Goal: Transaction & Acquisition: Purchase product/service

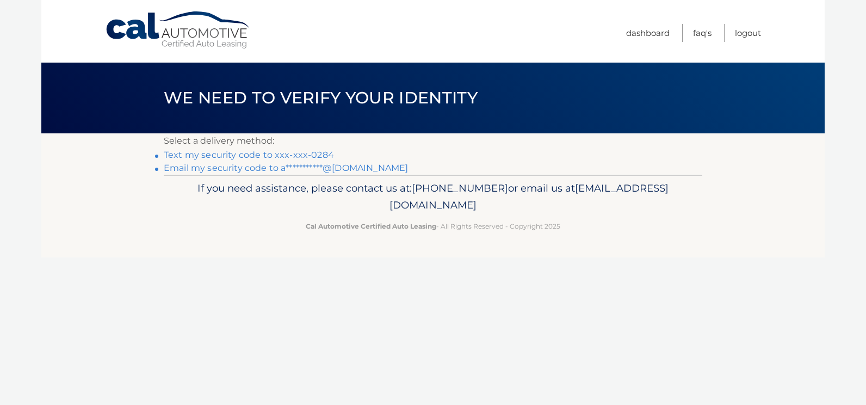
click at [238, 157] on link "Text my security code to xxx-xxx-0284" at bounding box center [249, 155] width 170 height 10
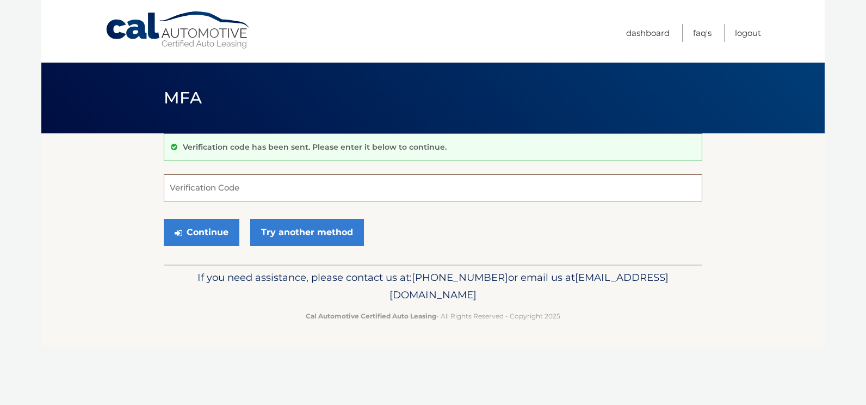
click at [238, 187] on input "Verification Code" at bounding box center [433, 187] width 539 height 27
type input "186744"
click at [164, 219] on button "Continue" at bounding box center [202, 232] width 76 height 27
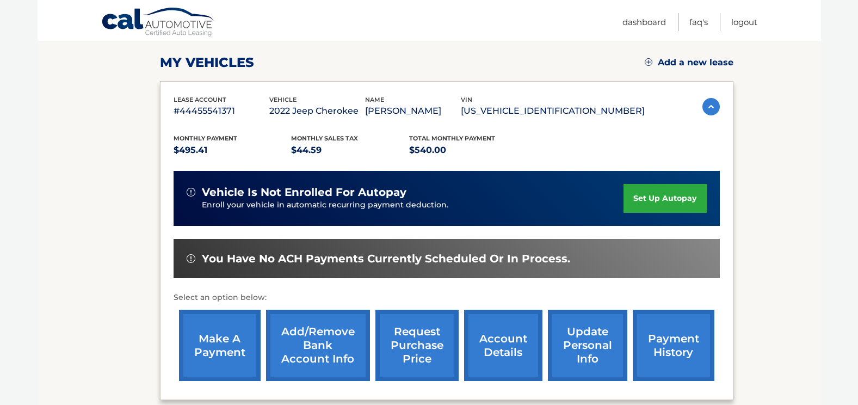
scroll to position [163, 0]
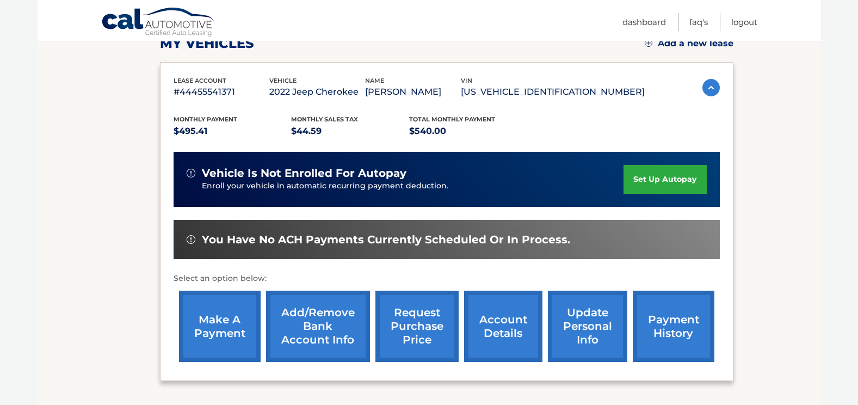
click at [201, 308] on link "make a payment" at bounding box center [220, 326] width 82 height 71
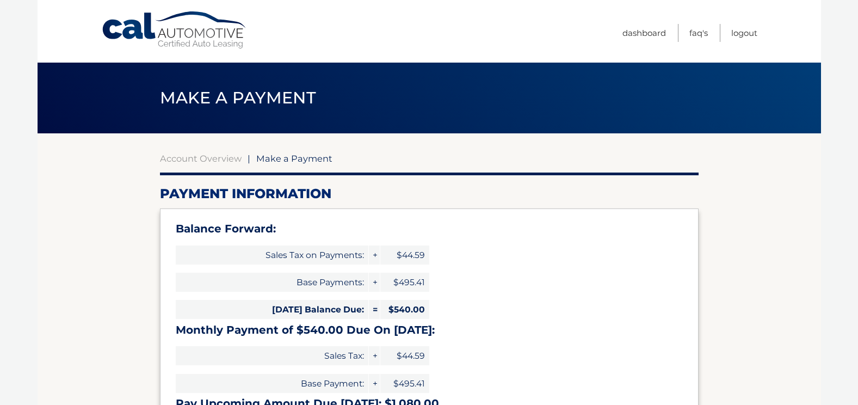
select select "NmNhMThhZDItZTBiMC00ODdiLWE0YzItYzgyOWY0ZjIwN2Q2"
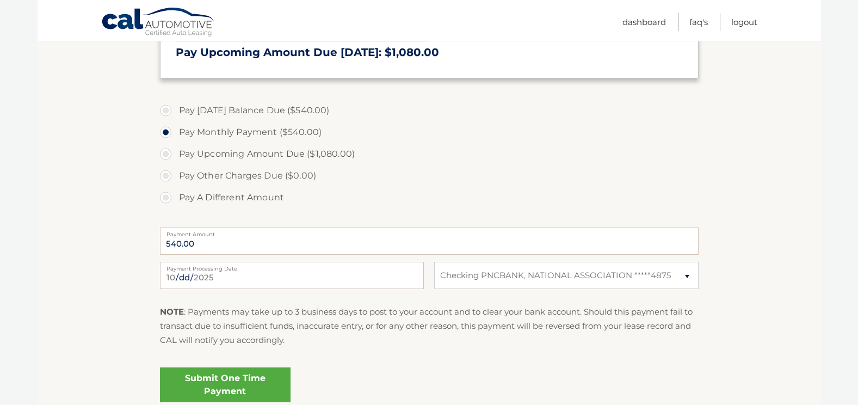
scroll to position [327, 0]
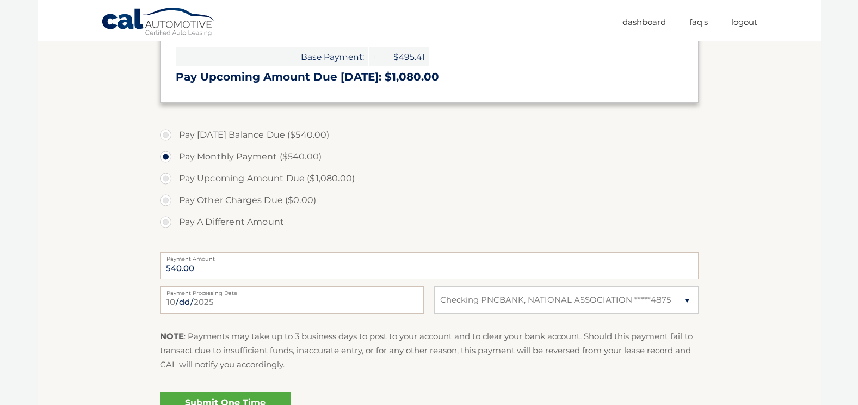
click at [270, 134] on label "Pay Today's Balance Due ($540.00)" at bounding box center [429, 135] width 539 height 22
click at [175, 134] on input "Pay Today's Balance Due ($540.00)" at bounding box center [169, 132] width 11 height 17
radio input "true"
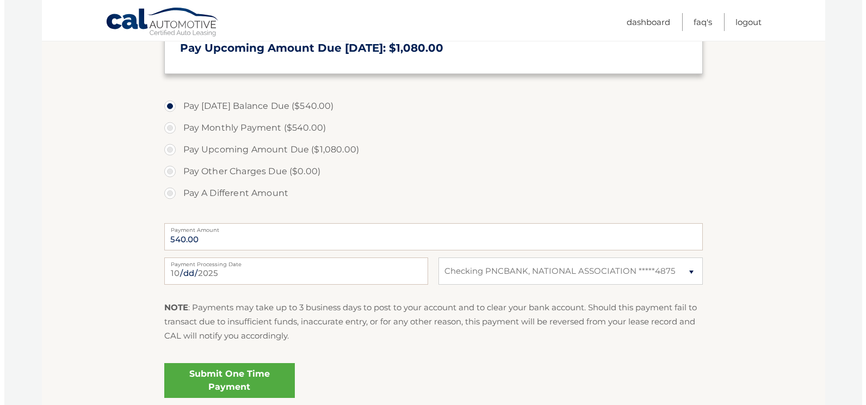
scroll to position [381, 0]
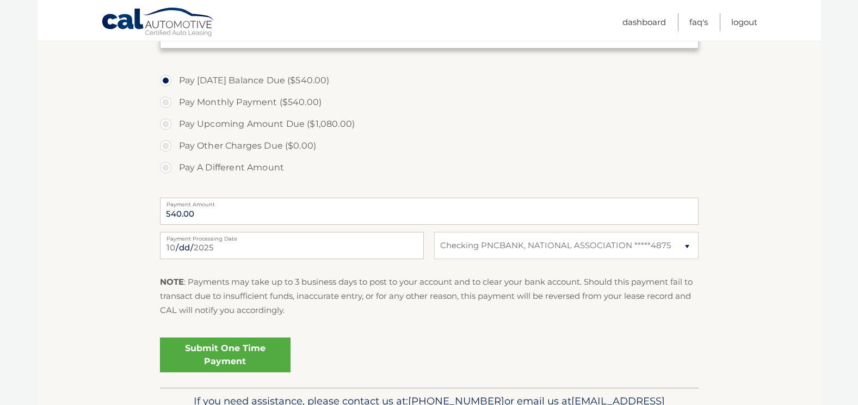
click at [210, 349] on link "Submit One Time Payment" at bounding box center [225, 354] width 131 height 35
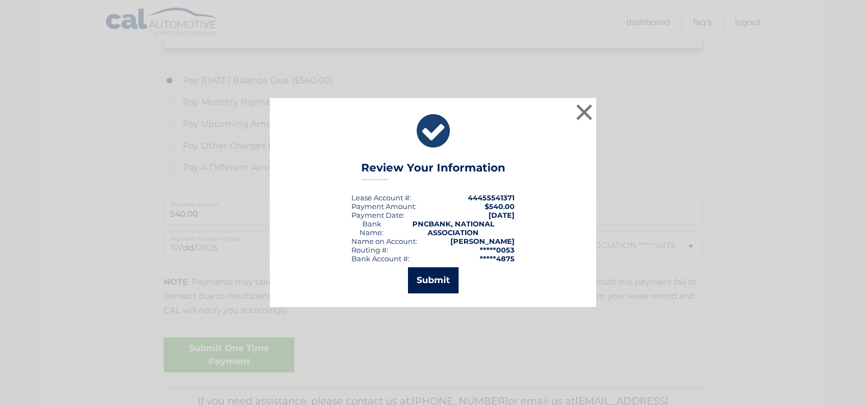
click at [421, 282] on button "Submit" at bounding box center [433, 280] width 51 height 26
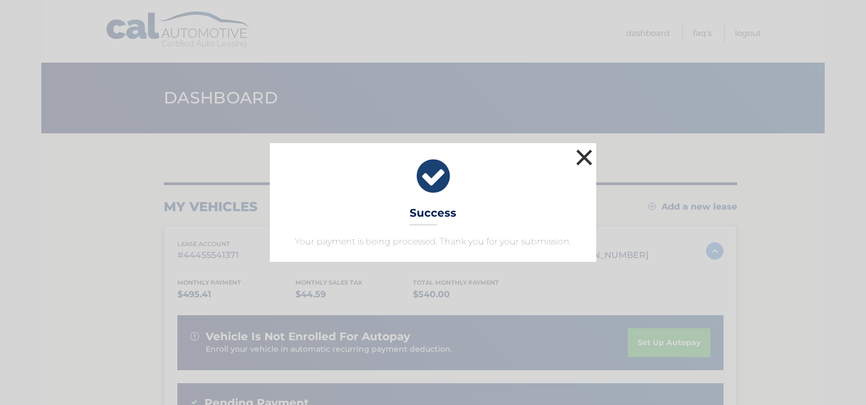
click at [579, 158] on button "×" at bounding box center [585, 157] width 22 height 22
